Goal: Book appointment/travel/reservation

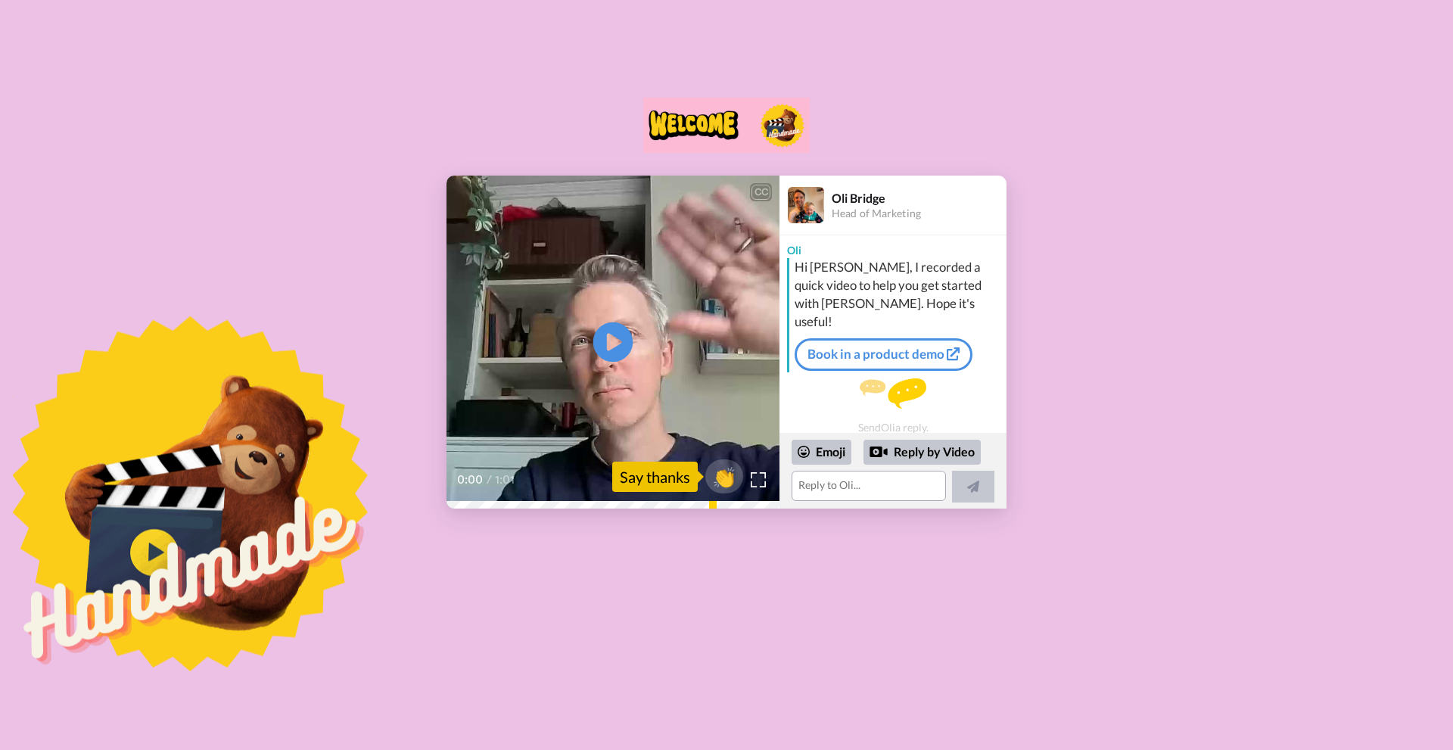
click at [610, 341] on icon "Play/Pause" at bounding box center [613, 342] width 40 height 72
click at [1254, 174] on div "CC Play/Pause Firstly, thank you for signing up and just want to make sure you'…" at bounding box center [726, 292] width 1453 height 434
click at [605, 394] on video at bounding box center [612, 342] width 333 height 333
drag, startPoint x: 874, startPoint y: 265, endPoint x: 929, endPoint y: 272, distance: 55.7
click at [929, 272] on div "Hi [PERSON_NAME], I recorded a quick video to help you get started with [PERSON…" at bounding box center [899, 294] width 208 height 73
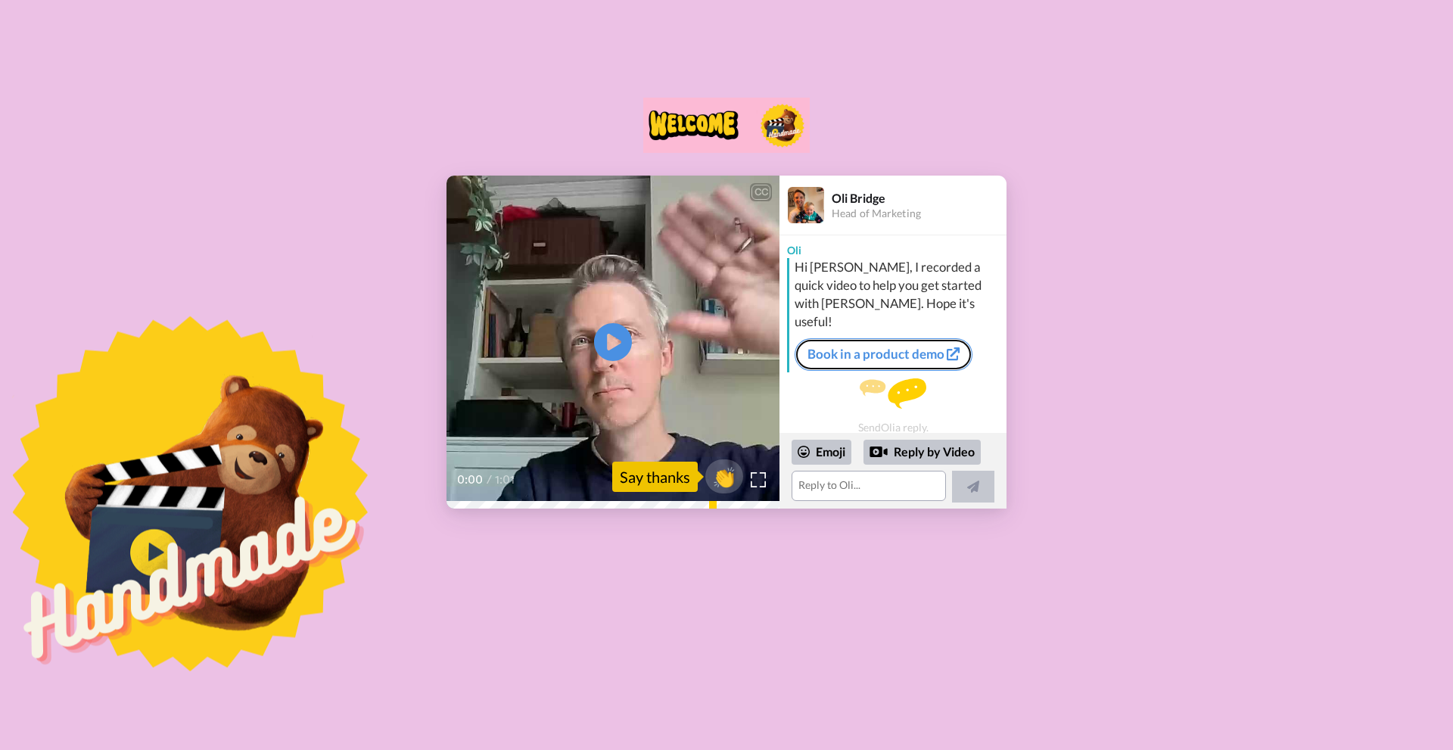
click at [870, 338] on link "Book in a product demo" at bounding box center [884, 354] width 178 height 32
drag, startPoint x: 823, startPoint y: 266, endPoint x: 845, endPoint y: 263, distance: 22.8
click at [845, 263] on div "Hi [PERSON_NAME], I recorded a quick video to help you get started with [PERSON…" at bounding box center [899, 294] width 208 height 73
